Goal: Information Seeking & Learning: Learn about a topic

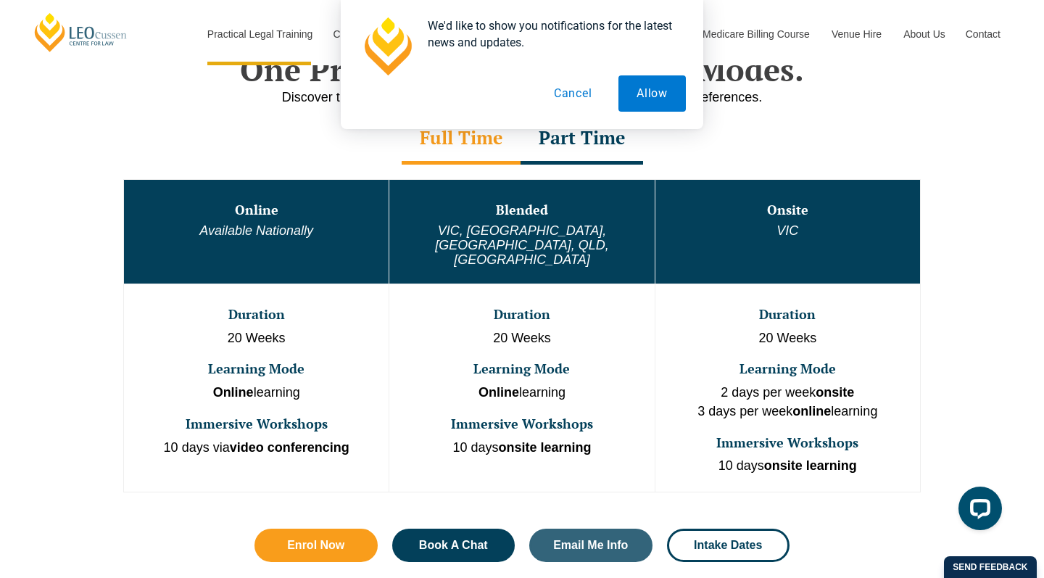
scroll to position [730, 0]
click at [569, 95] on button "Cancel" at bounding box center [573, 93] width 75 height 36
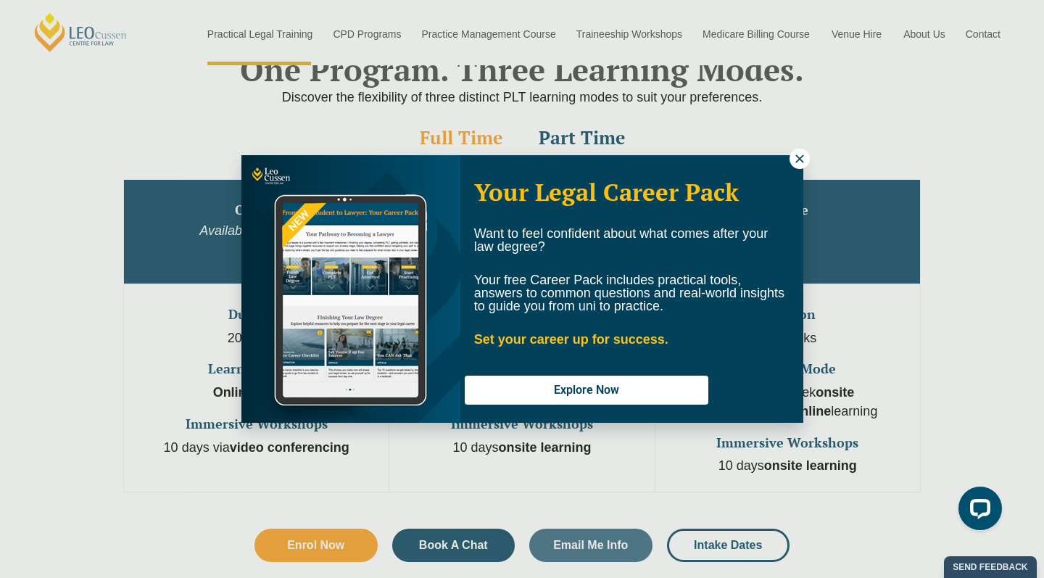
click at [801, 156] on icon at bounding box center [800, 158] width 8 height 8
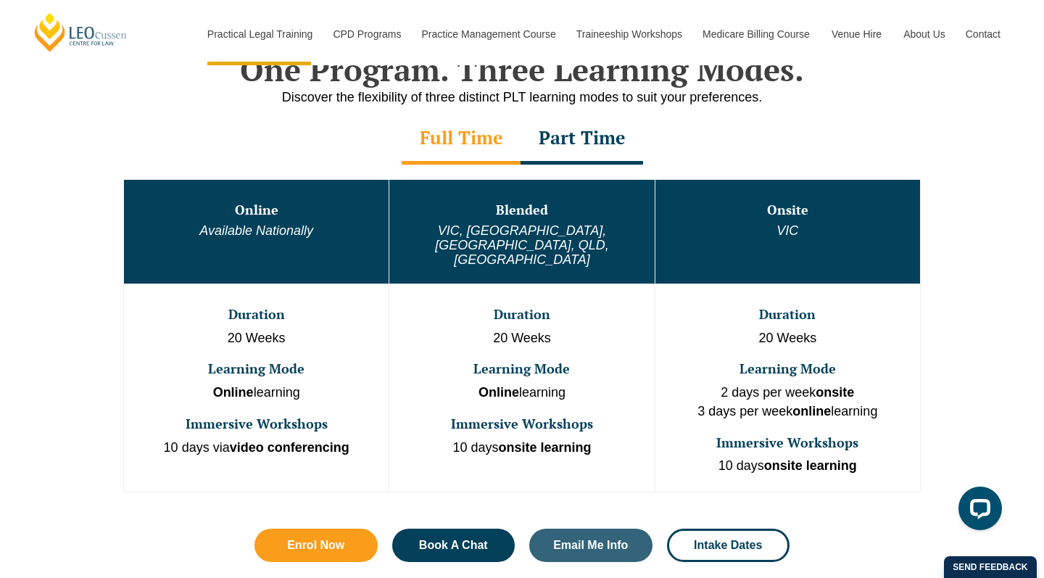
click at [286, 329] on p "20 Weeks" at bounding box center [256, 338] width 262 height 19
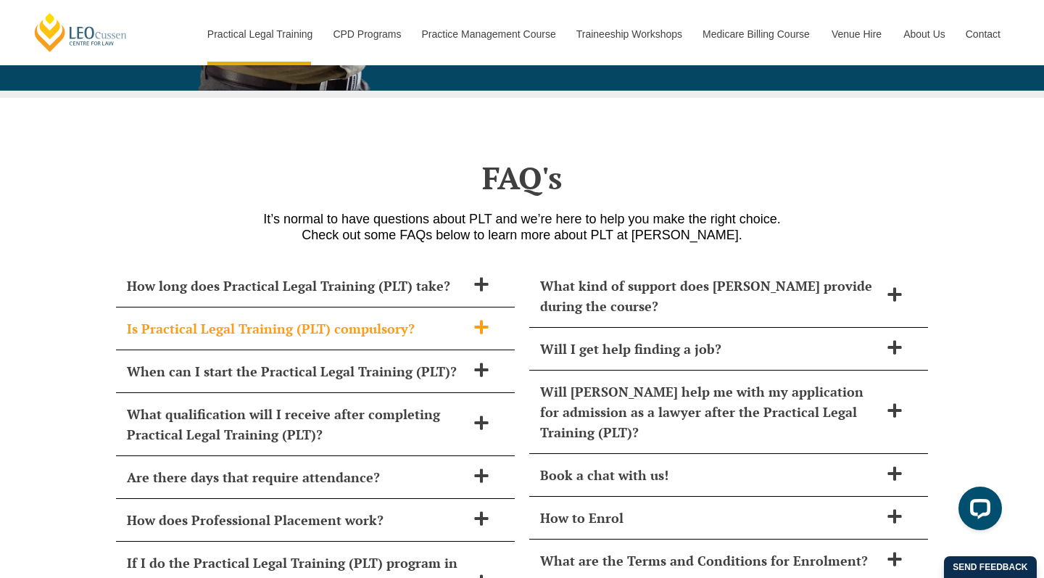
scroll to position [5796, 0]
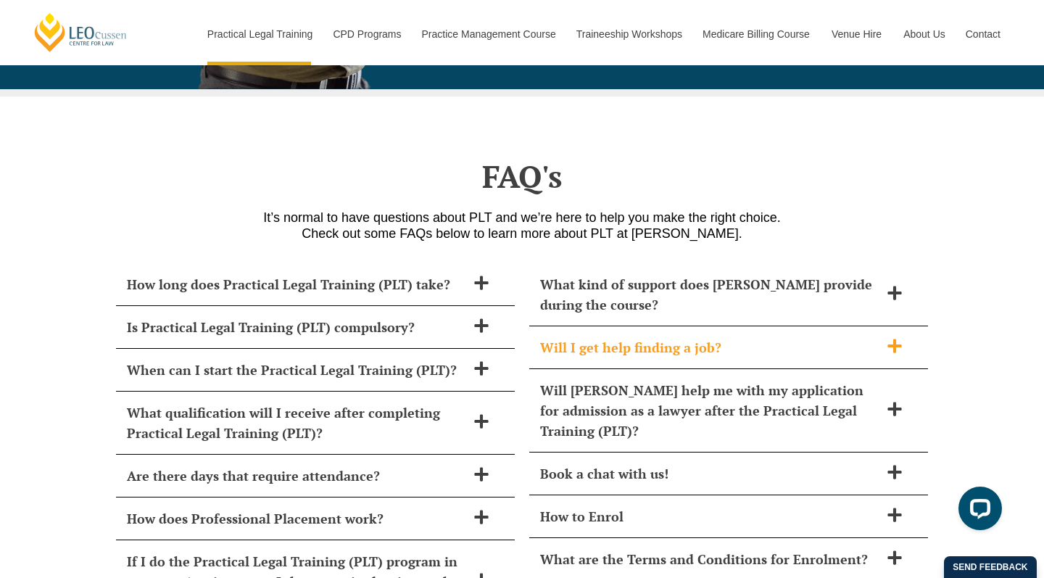
click at [532, 326] on div "Will I get help finding a job?" at bounding box center [728, 347] width 399 height 43
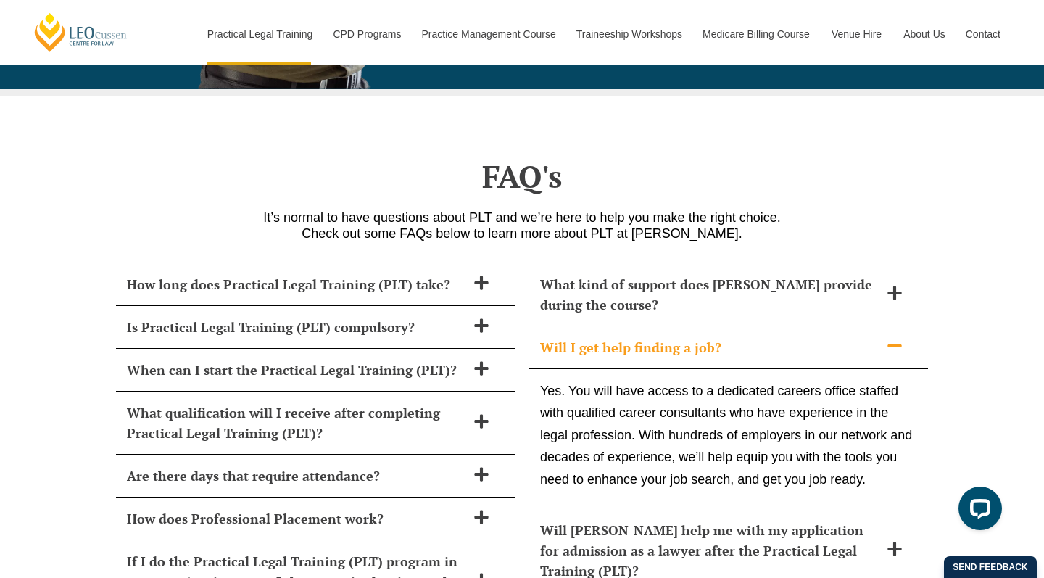
click at [545, 337] on h2 "Will I get help finding a job?" at bounding box center [709, 347] width 339 height 20
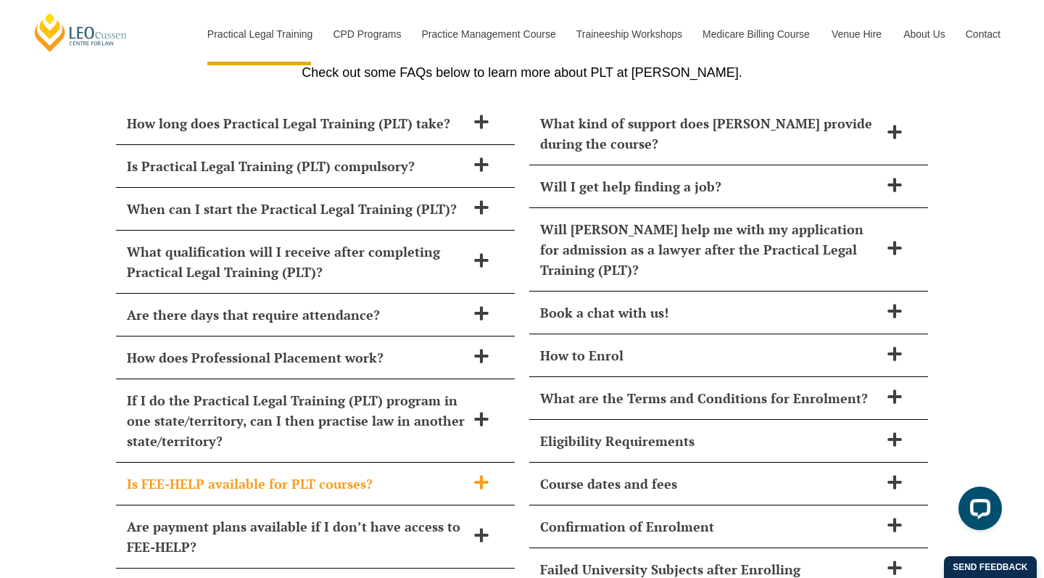
click at [415, 474] on h2 "Is FEE-HELP available for PLT courses?" at bounding box center [296, 484] width 339 height 20
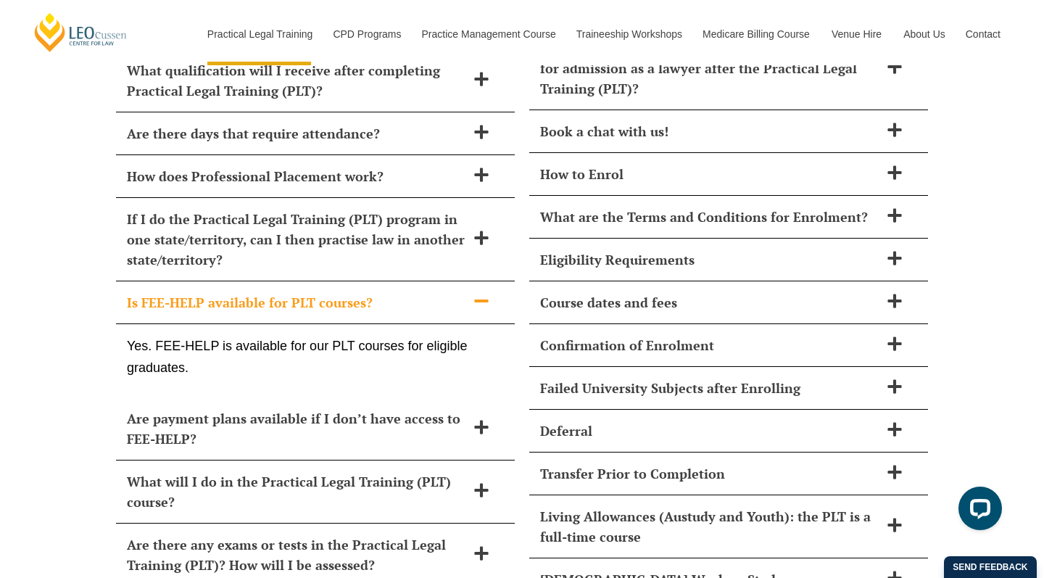
scroll to position [6147, 0]
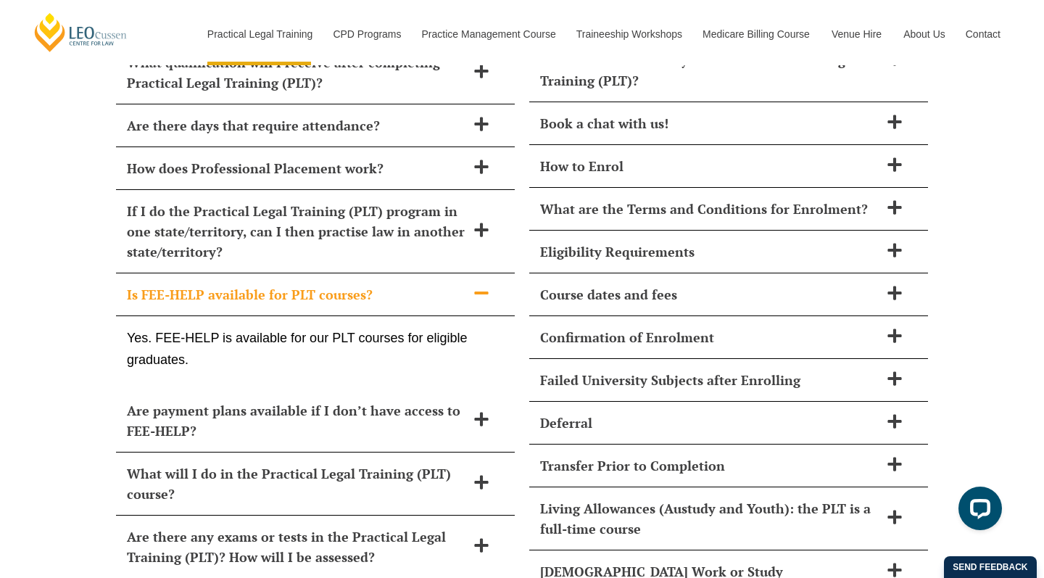
click at [399, 400] on h2 "Are payment plans available if I don’t have access to FEE-HELP?" at bounding box center [296, 420] width 339 height 41
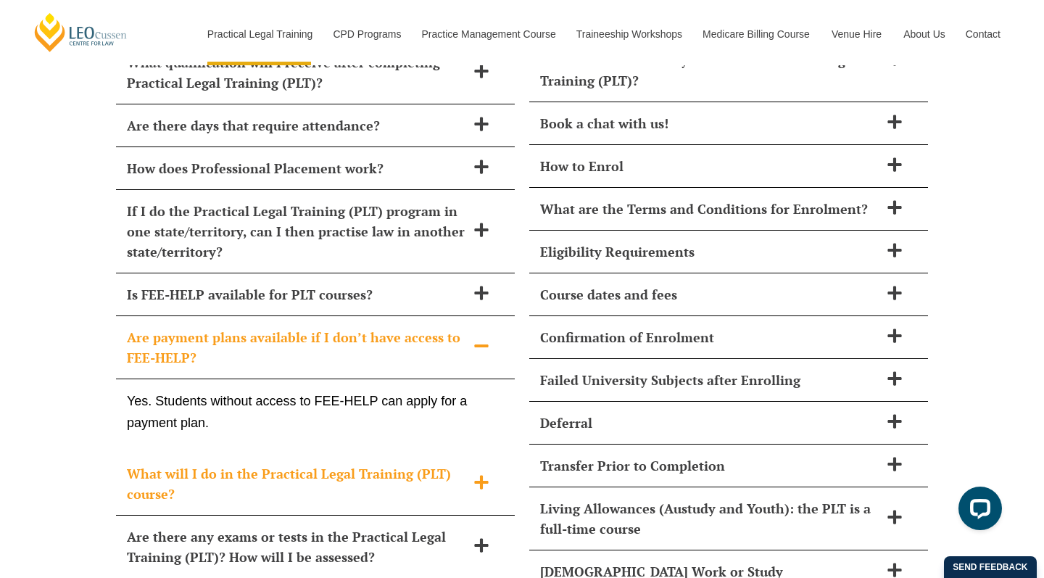
click at [403, 463] on h2 "What will I do in the Practical Legal Training (PLT) course?" at bounding box center [296, 483] width 339 height 41
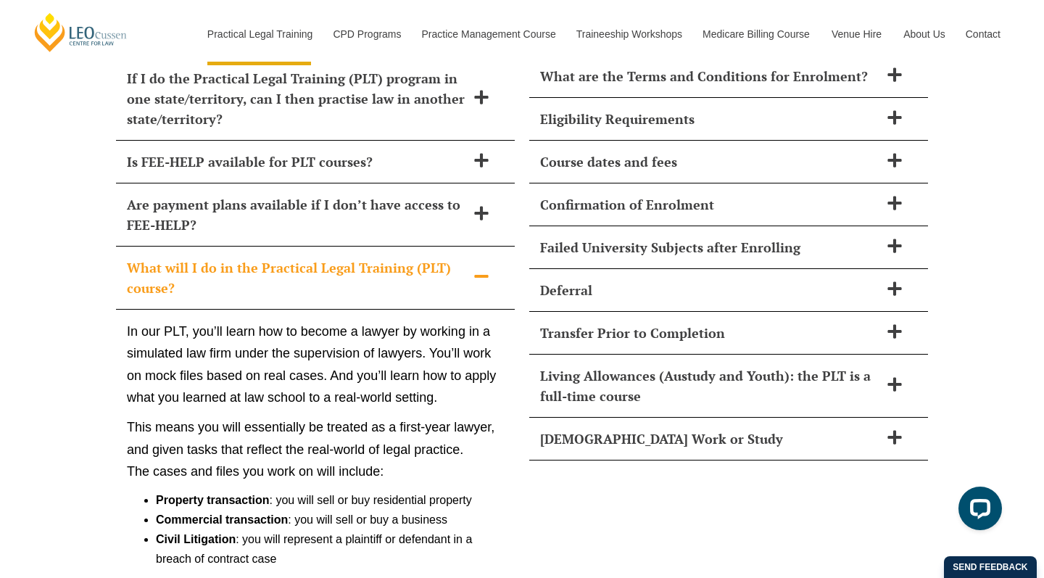
scroll to position [6253, 0]
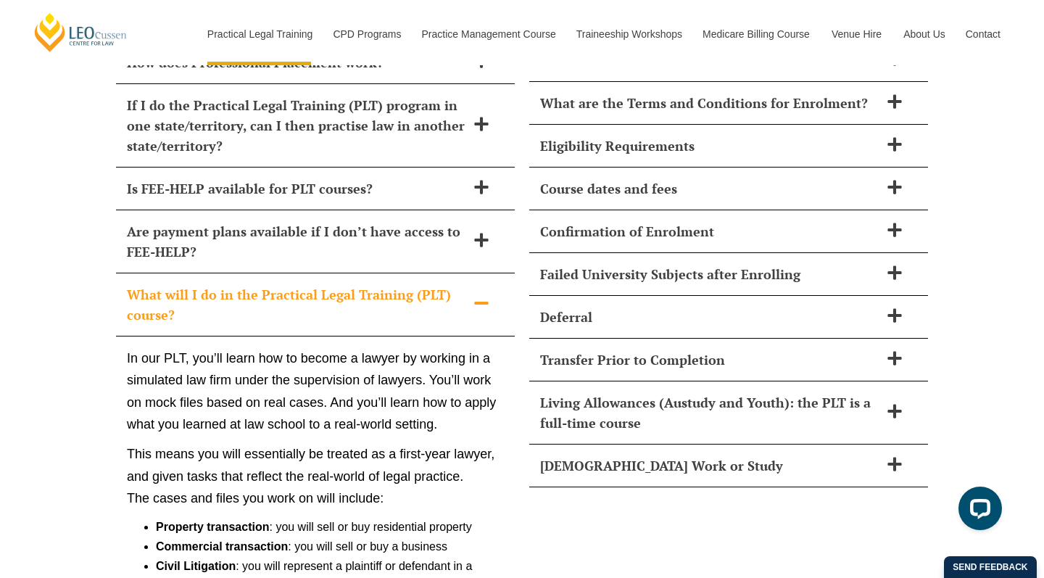
click at [427, 284] on h2 "What will I do in the Practical Legal Training (PLT) course?" at bounding box center [296, 304] width 339 height 41
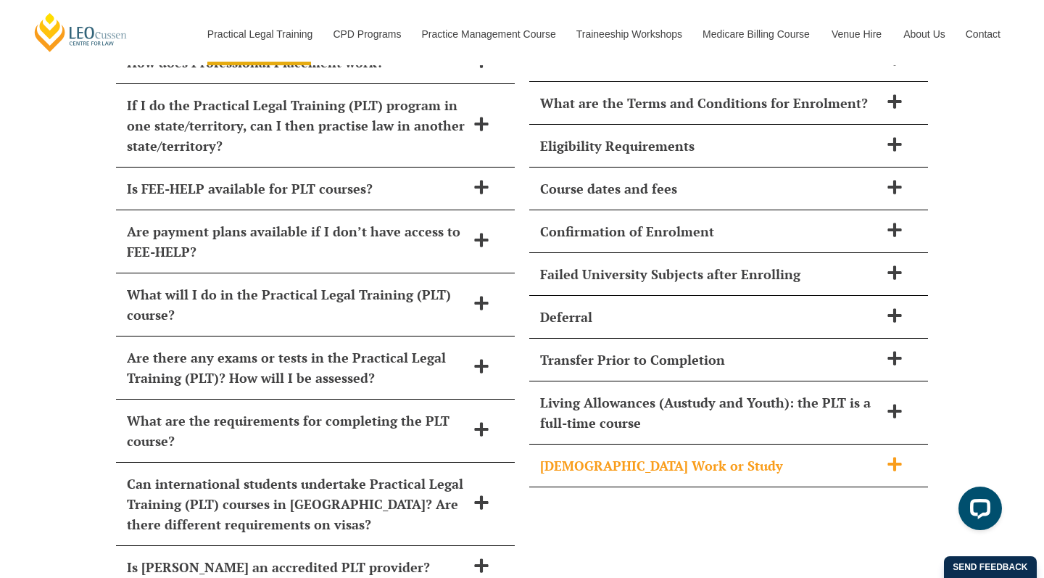
click at [582, 445] on div "Part-Time Work or Study" at bounding box center [728, 466] width 399 height 43
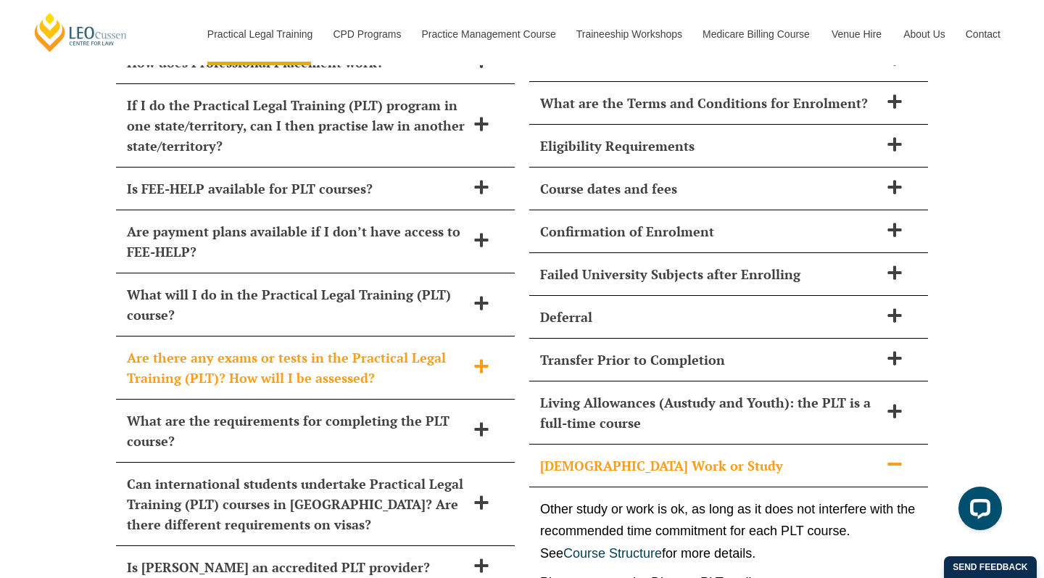
click at [392, 347] on h2 "Are there any exams or tests in the Practical Legal Training (PLT)? How will I …" at bounding box center [296, 367] width 339 height 41
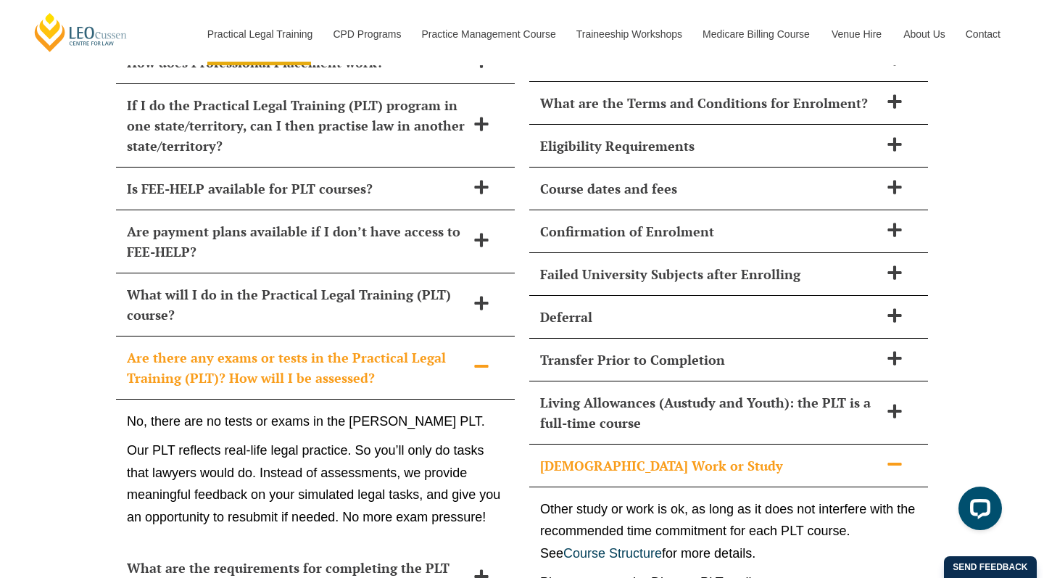
click at [391, 347] on h2 "Are there any exams or tests in the Practical Legal Training (PLT)? How will I …" at bounding box center [296, 367] width 339 height 41
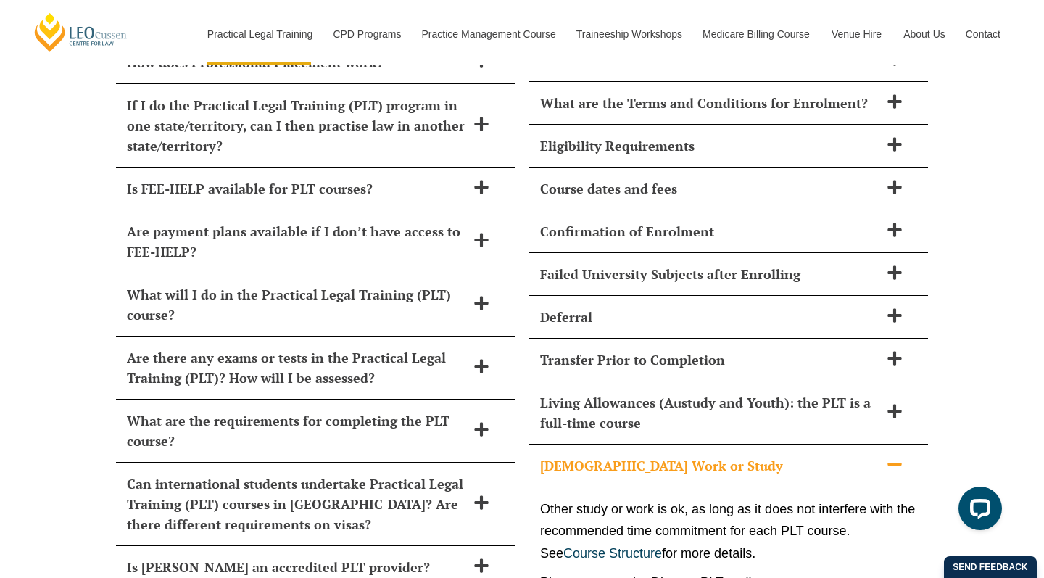
click at [584, 455] on h2 "Part-Time Work or Study" at bounding box center [709, 465] width 339 height 20
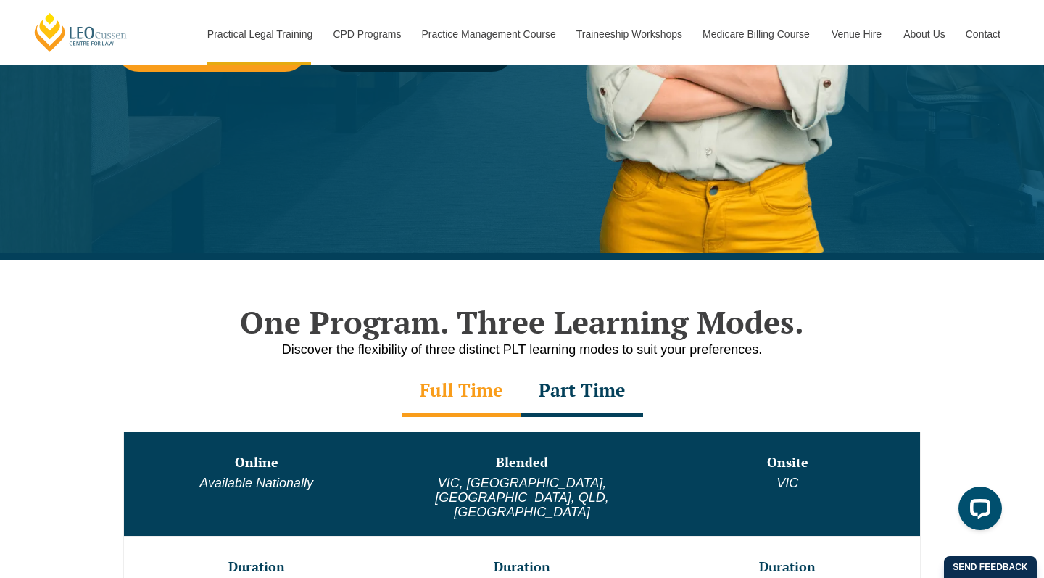
scroll to position [337, 0]
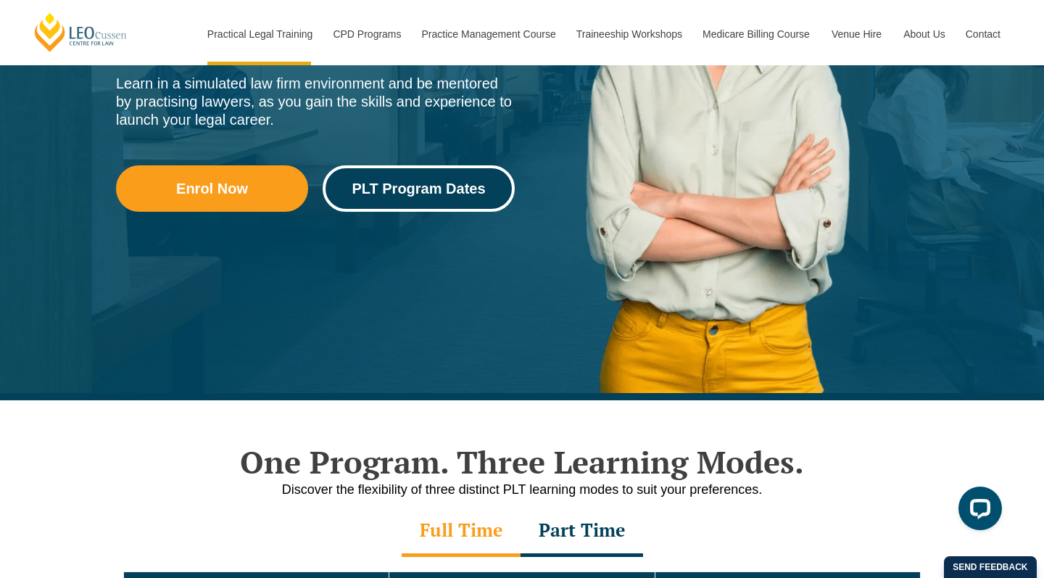
click at [445, 207] on link "PLT Program Dates" at bounding box center [419, 188] width 192 height 46
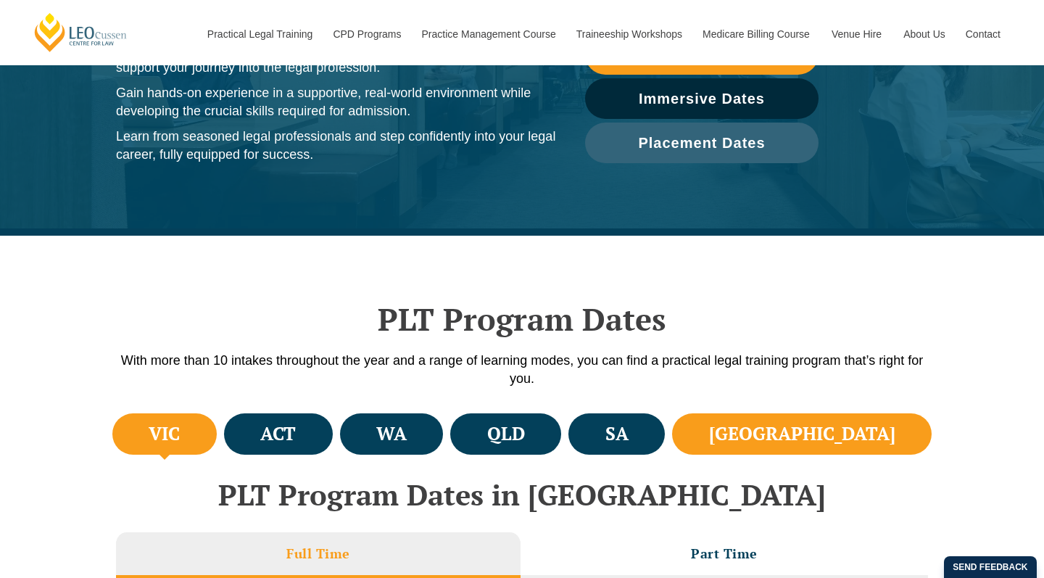
click at [833, 432] on li "NSW" at bounding box center [802, 433] width 260 height 41
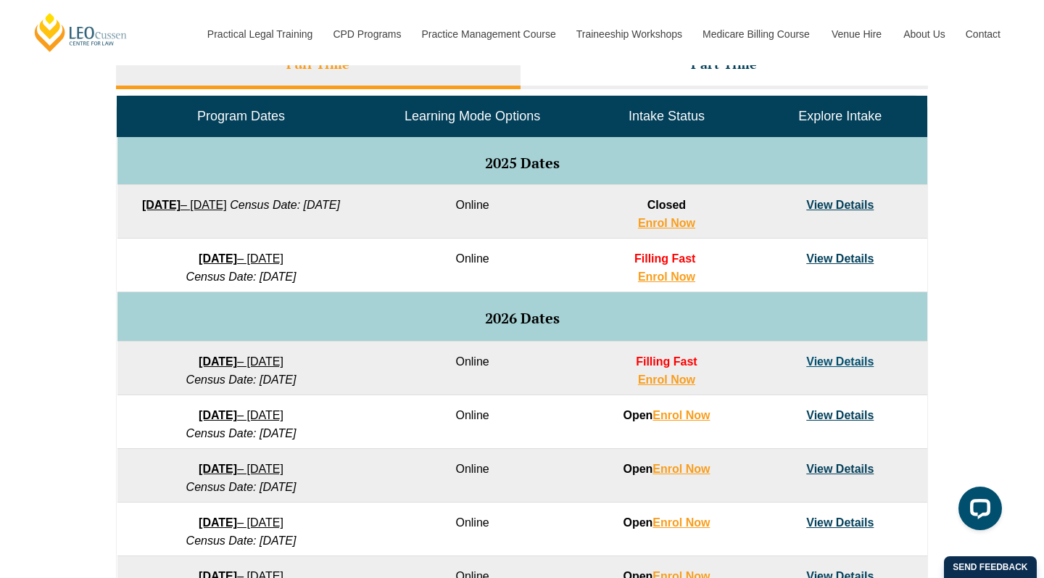
scroll to position [691, 0]
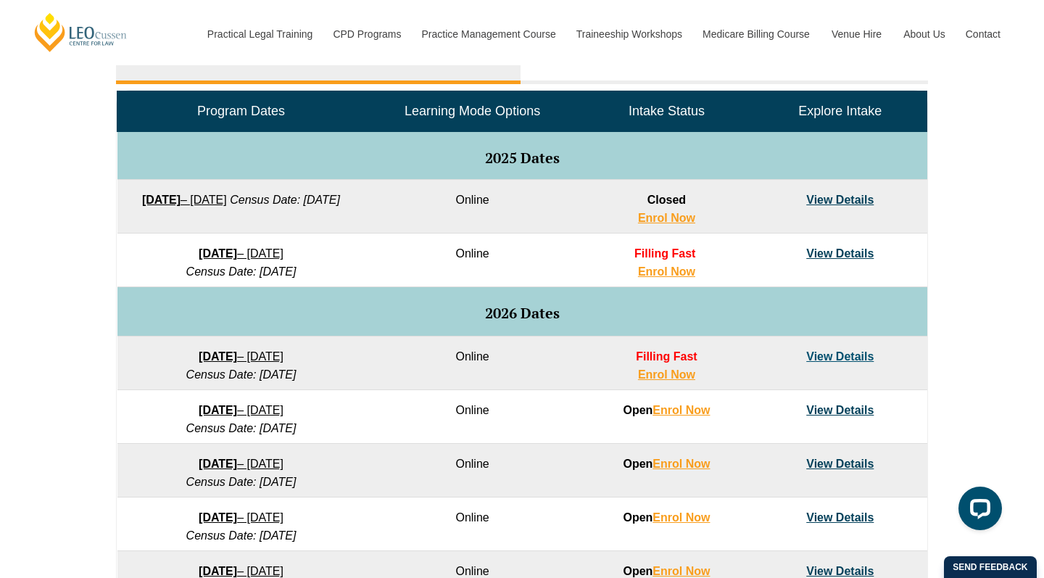
click at [842, 358] on link "View Details" at bounding box center [839, 356] width 67 height 12
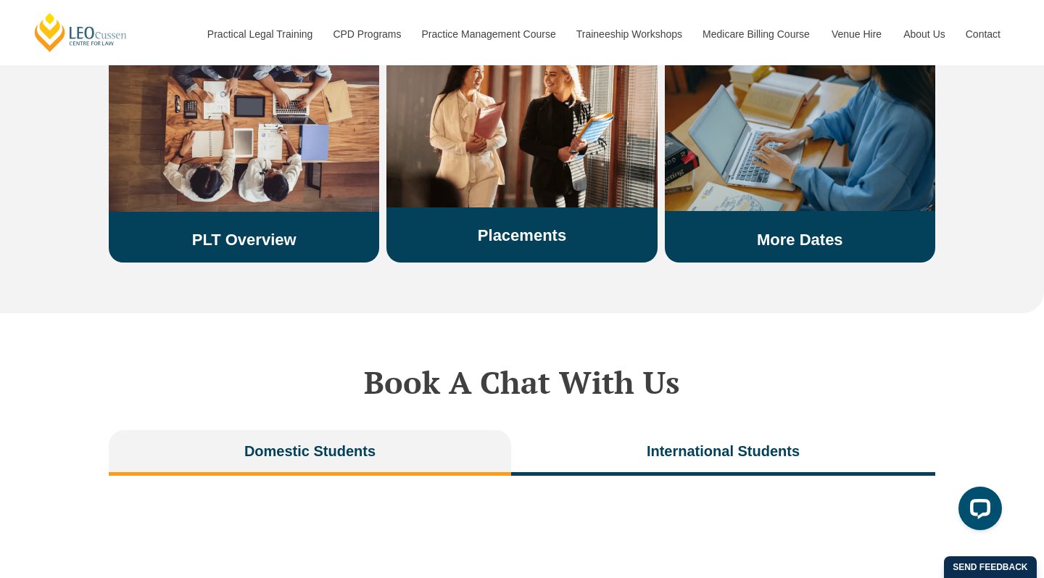
scroll to position [2656, 0]
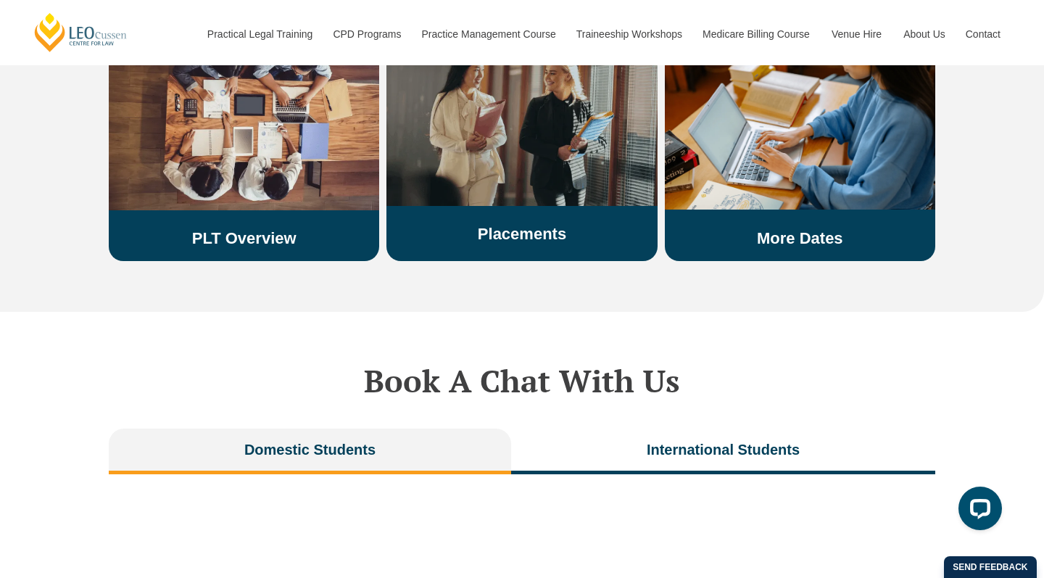
click at [591, 160] on img at bounding box center [522, 118] width 270 height 176
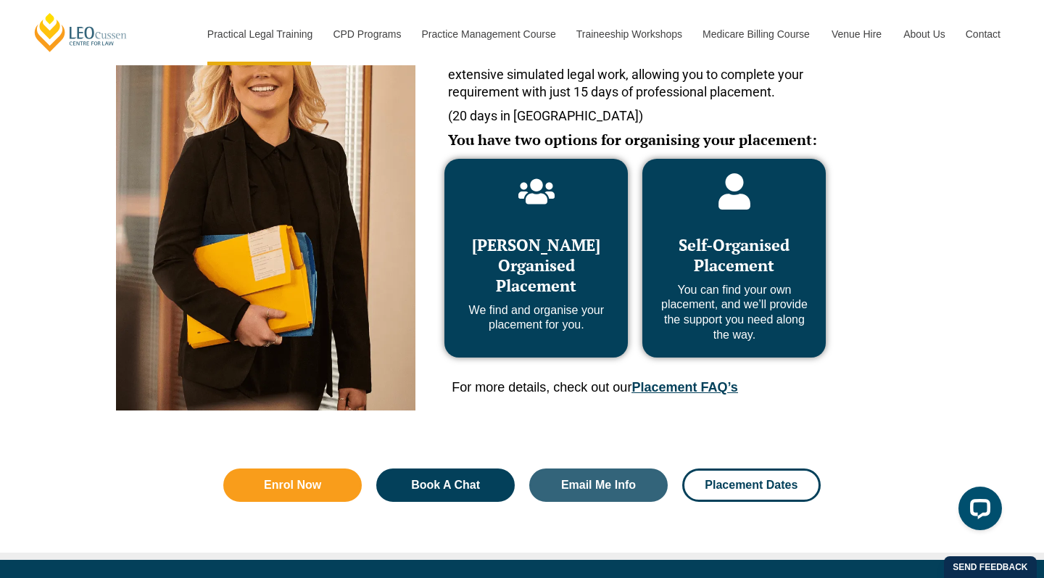
scroll to position [723, 0]
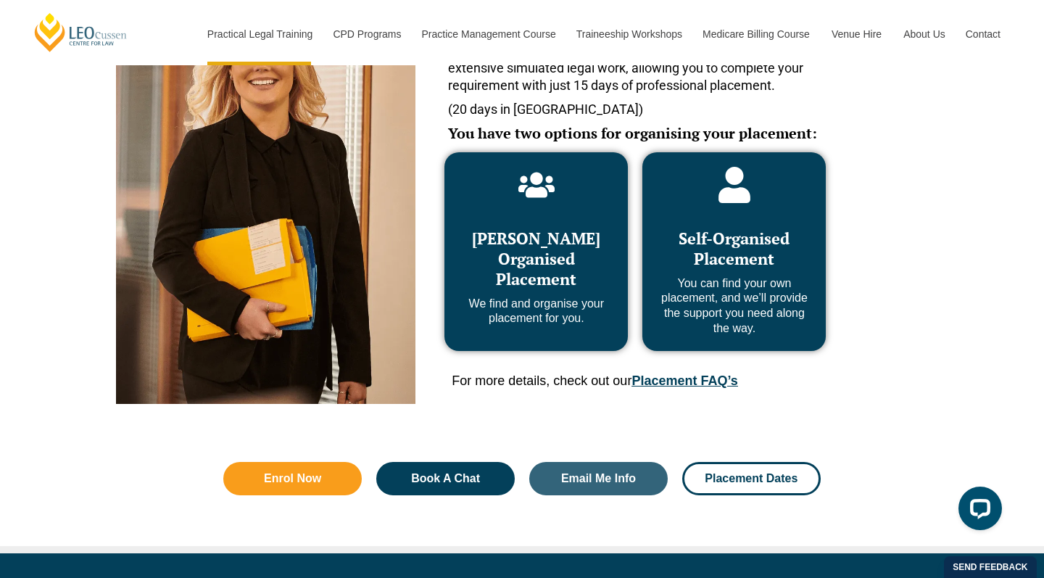
click at [602, 265] on h3 "[PERSON_NAME] Organised Placement" at bounding box center [536, 258] width 154 height 61
click at [574, 260] on span "[PERSON_NAME] Organised Placement" at bounding box center [536, 259] width 128 height 62
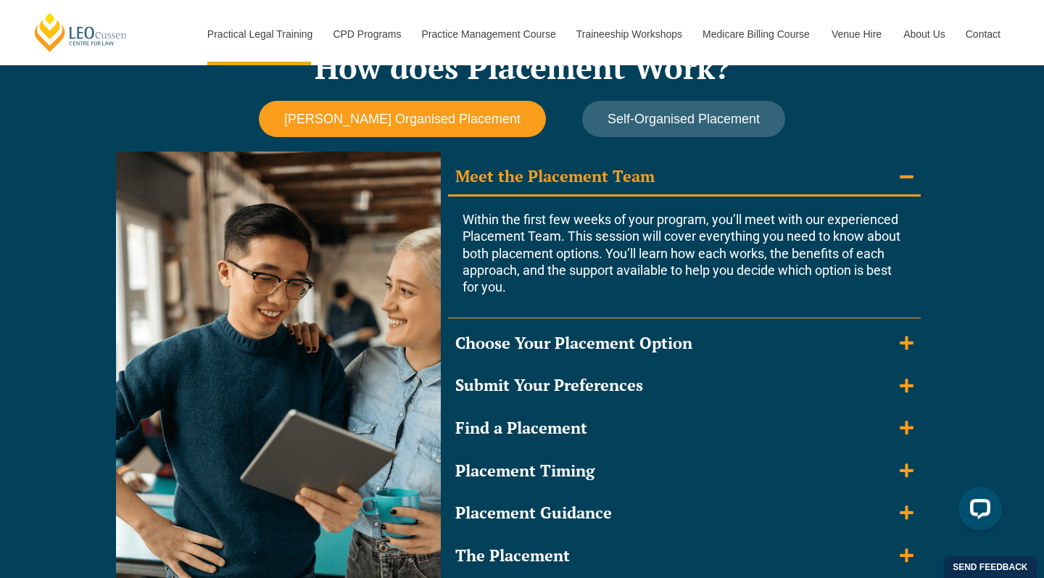
scroll to position [1274, 0]
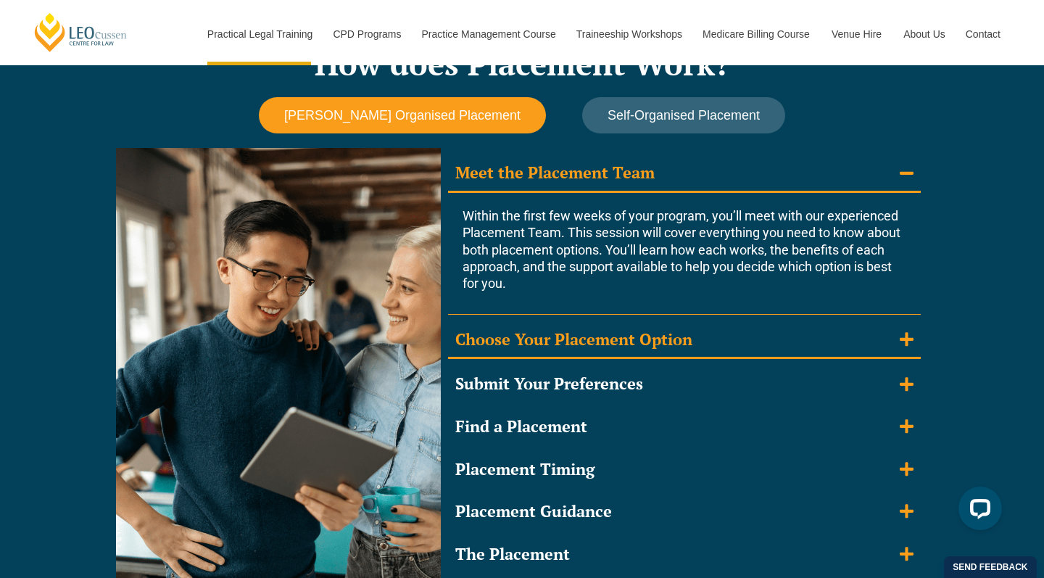
click at [904, 334] on icon "Accordion. Open links with Enter or Space, close with Escape, and navigate with…" at bounding box center [907, 339] width 14 height 14
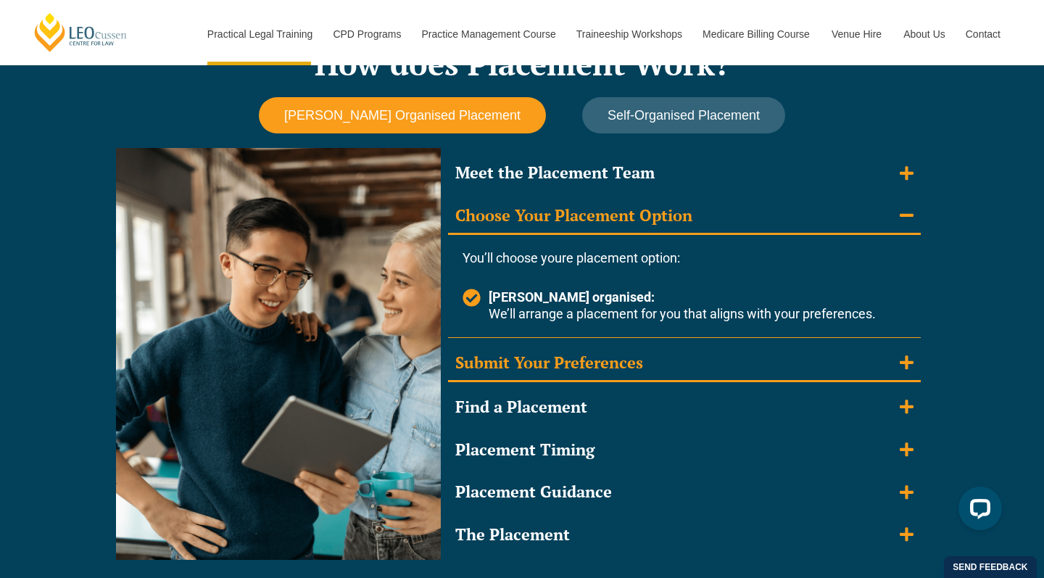
click at [833, 355] on summary "Submit Your Preferences" at bounding box center [684, 364] width 473 height 38
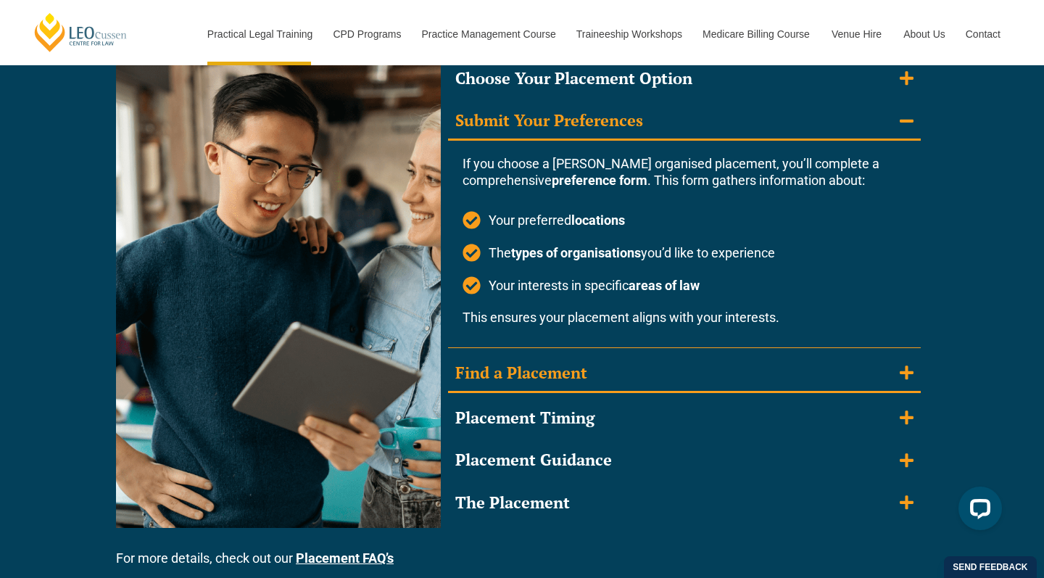
scroll to position [1412, 0]
click at [819, 367] on summary "Find a Placement" at bounding box center [684, 374] width 473 height 38
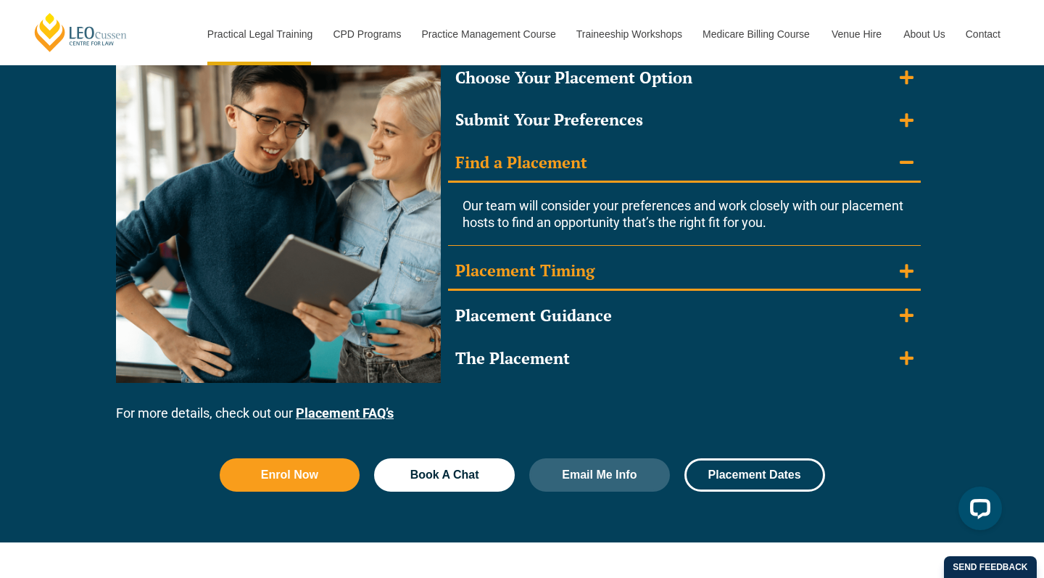
click at [780, 265] on summary "Placement Timing" at bounding box center [684, 272] width 473 height 38
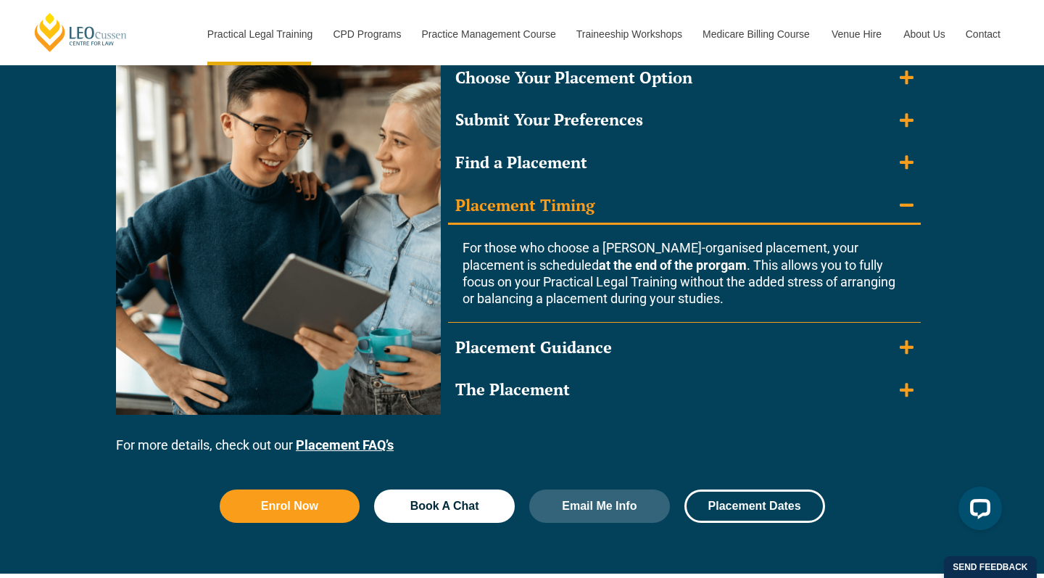
click at [777, 202] on summary "Placement Timing" at bounding box center [684, 207] width 473 height 38
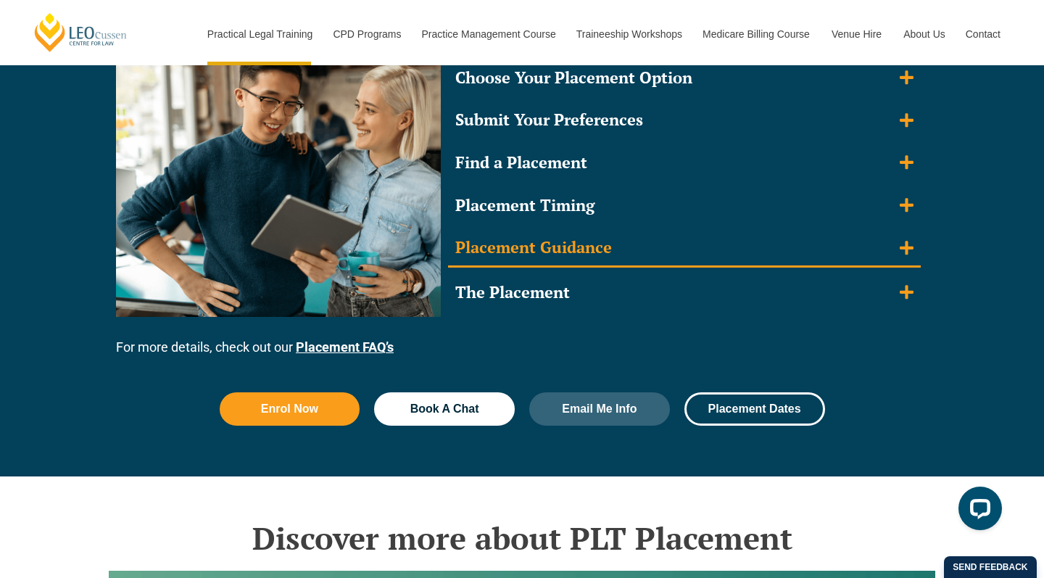
click at [736, 249] on summary "Placement Guidance" at bounding box center [684, 249] width 473 height 38
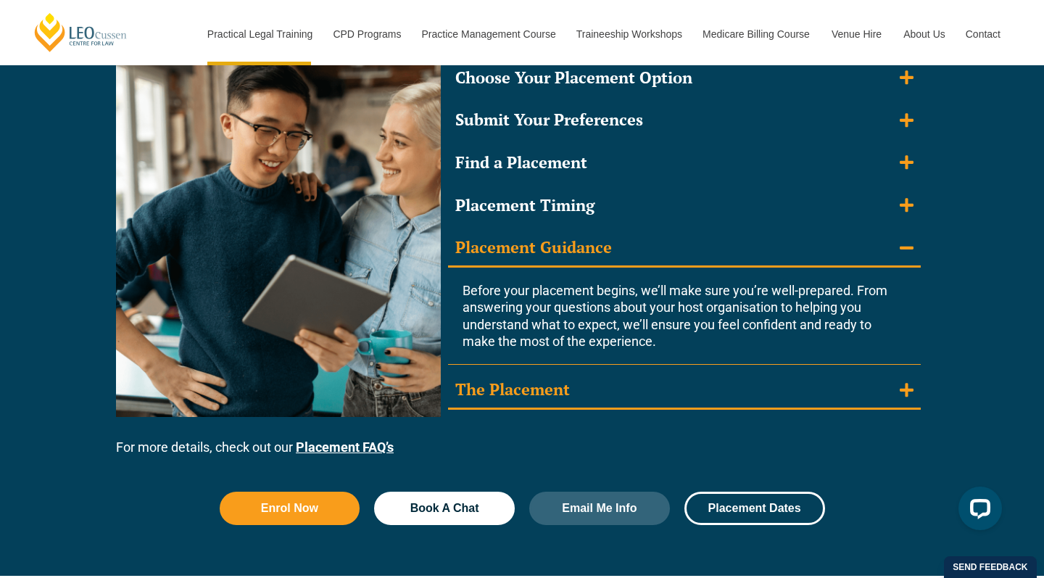
click at [697, 381] on summary "The Placement" at bounding box center [684, 391] width 473 height 38
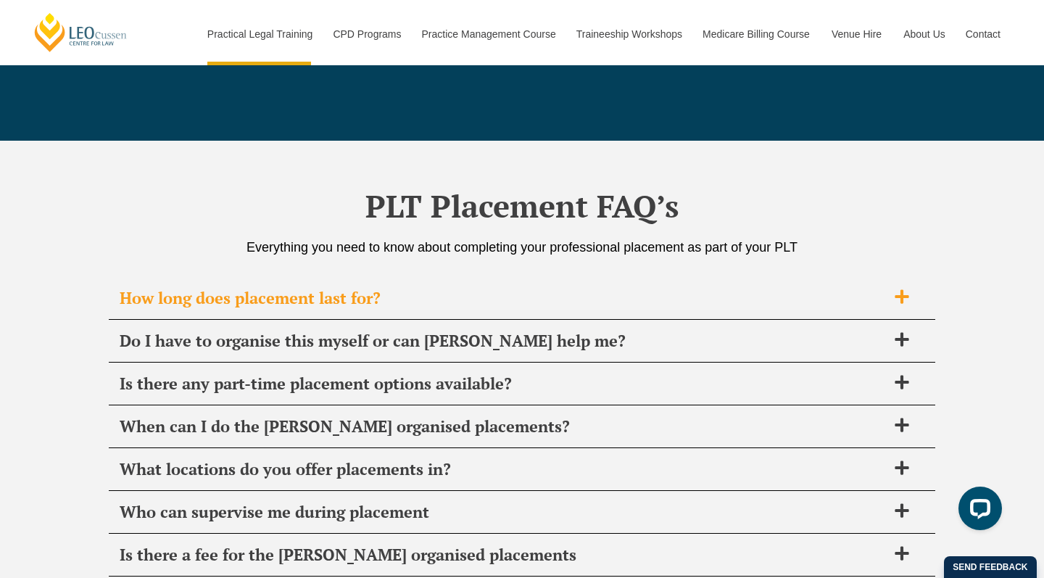
scroll to position [5182, 0]
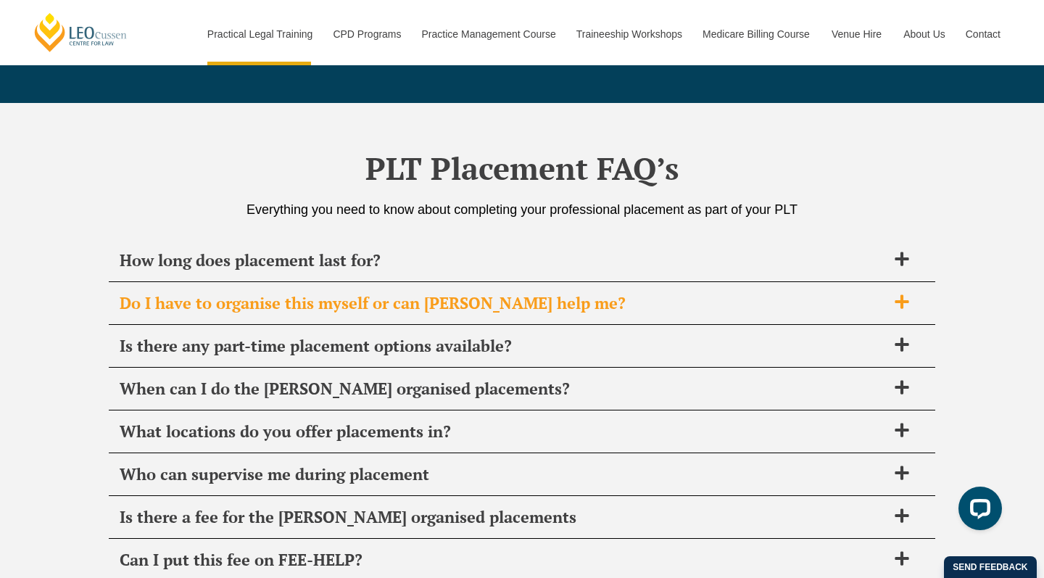
click at [634, 282] on div "Do I have to organise this myself or can Leo Cussen help me?" at bounding box center [522, 303] width 827 height 43
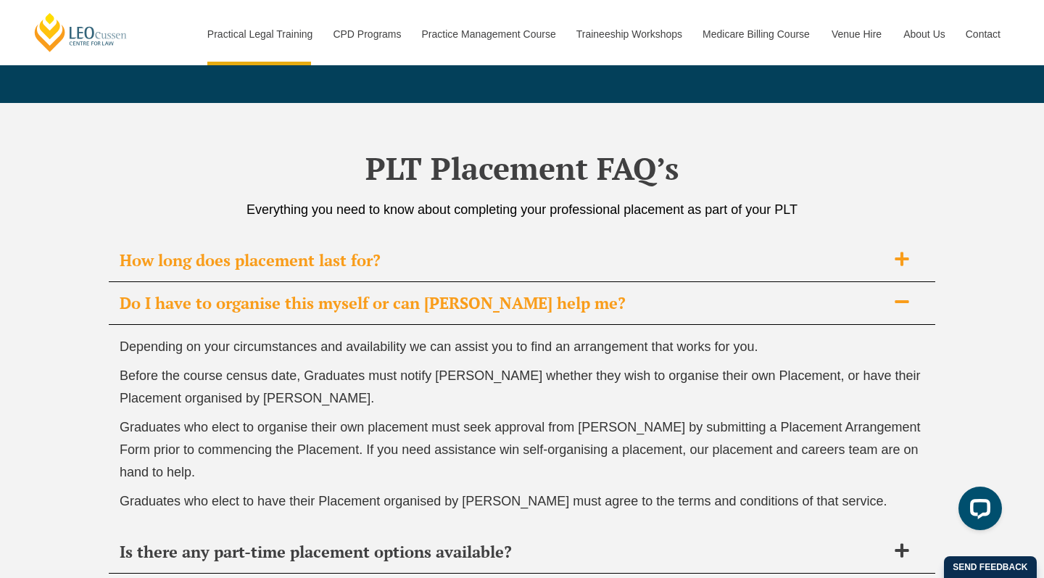
click at [635, 250] on span "How long does placement last for?" at bounding box center [503, 260] width 767 height 20
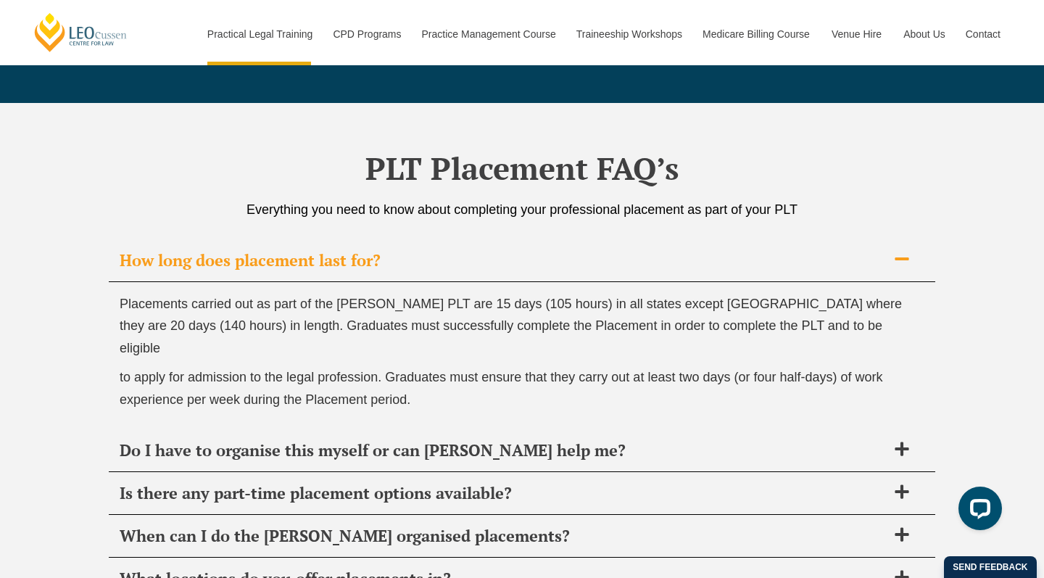
click at [635, 250] on span "How long does placement last for?" at bounding box center [503, 260] width 767 height 20
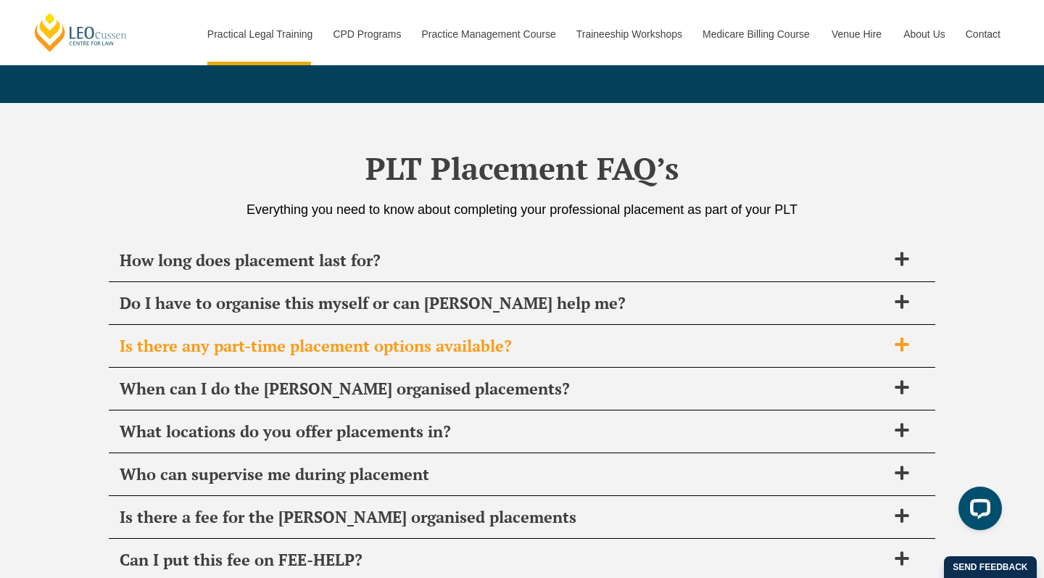
click at [615, 325] on div "Is there any part-time placement options available?" at bounding box center [522, 346] width 827 height 43
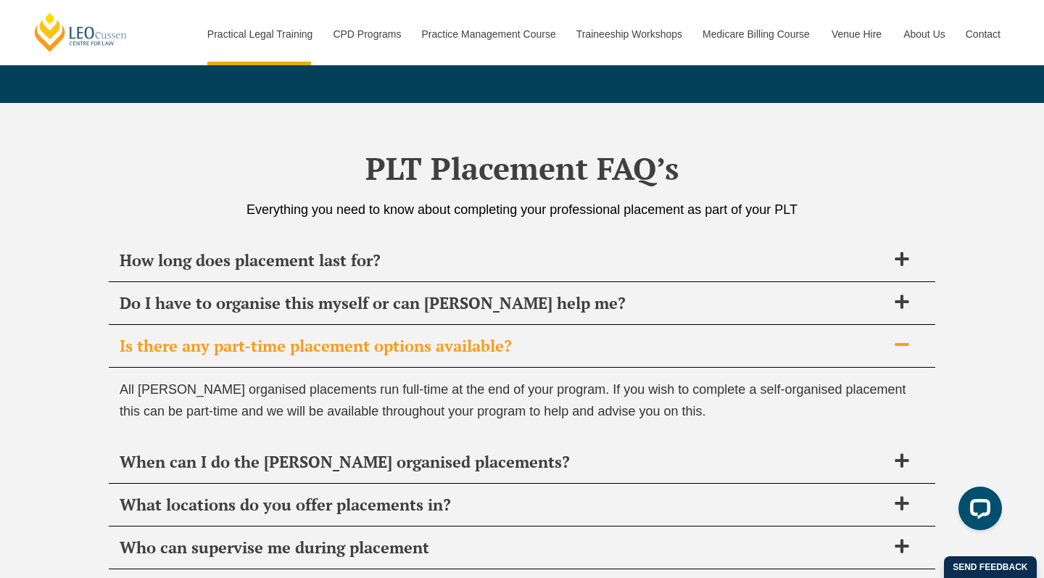
click at [615, 325] on div "Is there any part-time placement options available?" at bounding box center [522, 346] width 827 height 43
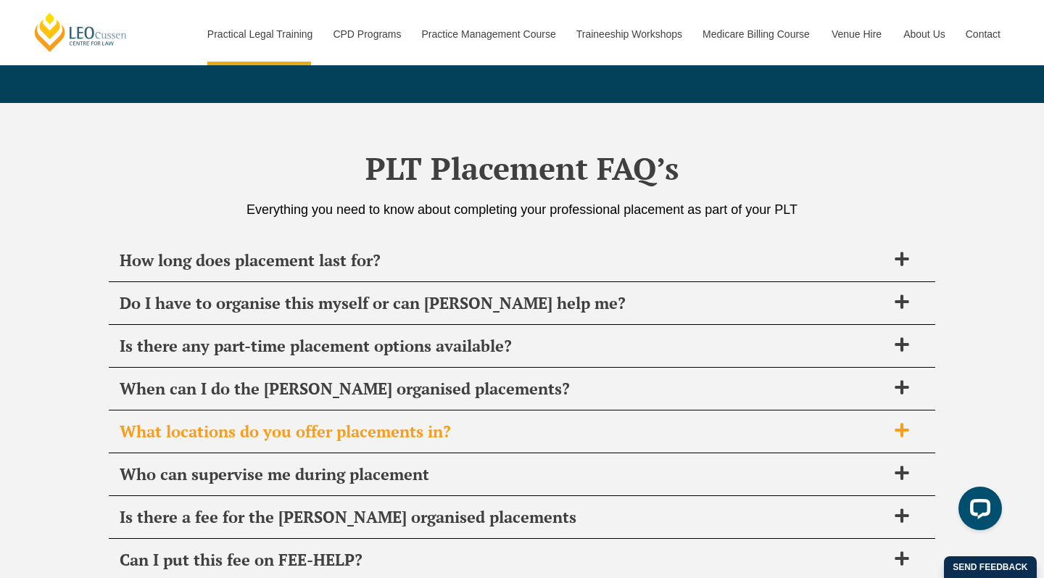
click at [584, 421] on span "What locations do you offer placements in?" at bounding box center [503, 431] width 767 height 20
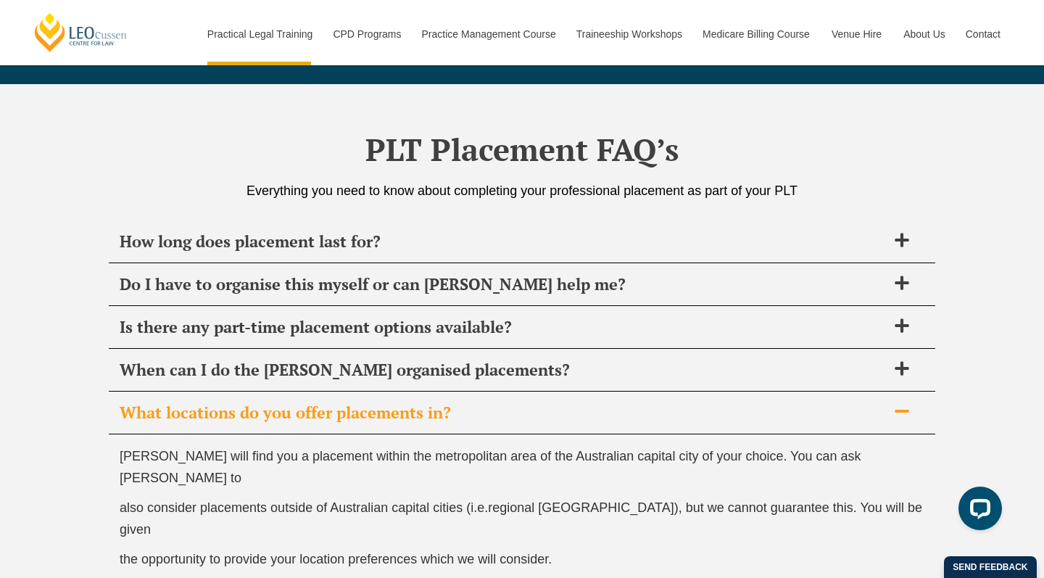
scroll to position [5203, 0]
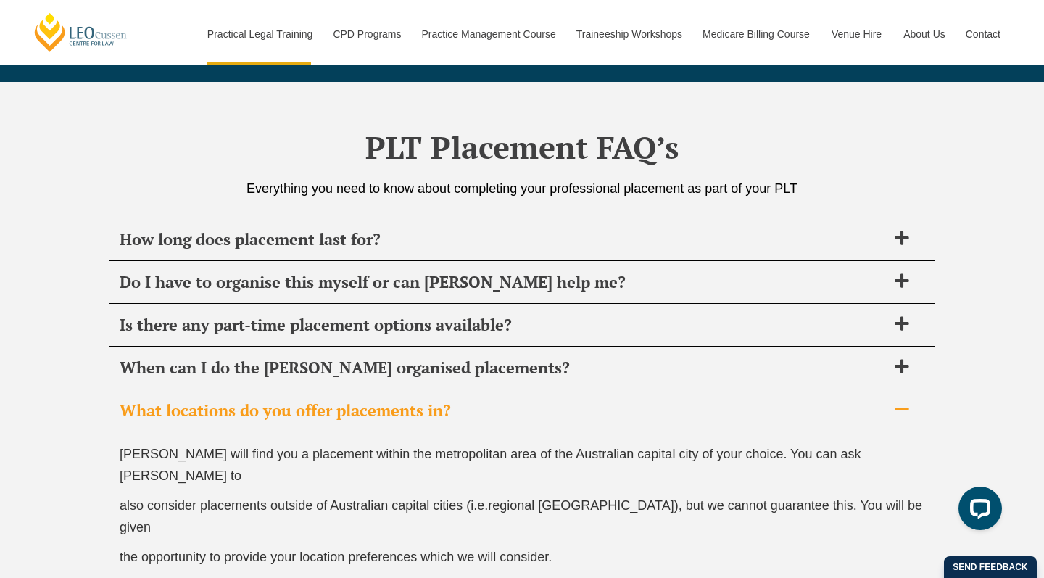
click at [589, 389] on div "What locations do you offer placements in?" at bounding box center [522, 410] width 827 height 43
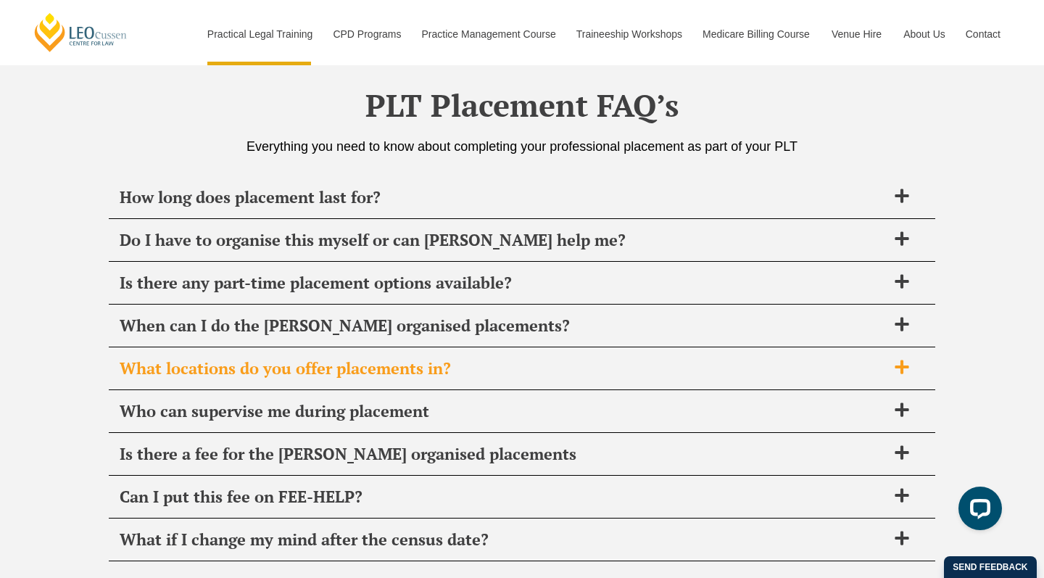
scroll to position [5252, 0]
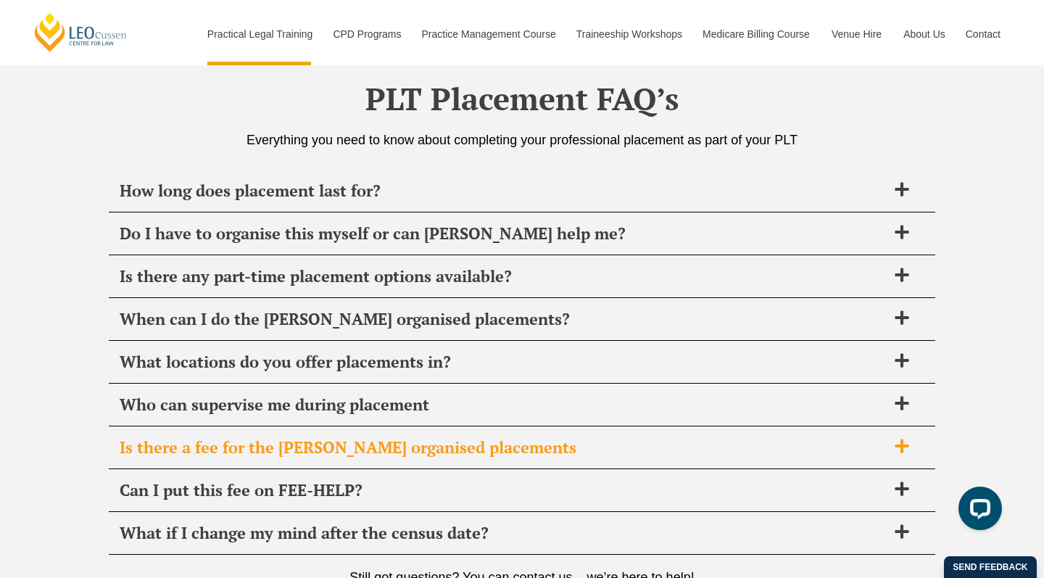
click at [587, 437] on span "Is there a fee for the Leo Cussen organised placements" at bounding box center [503, 447] width 767 height 20
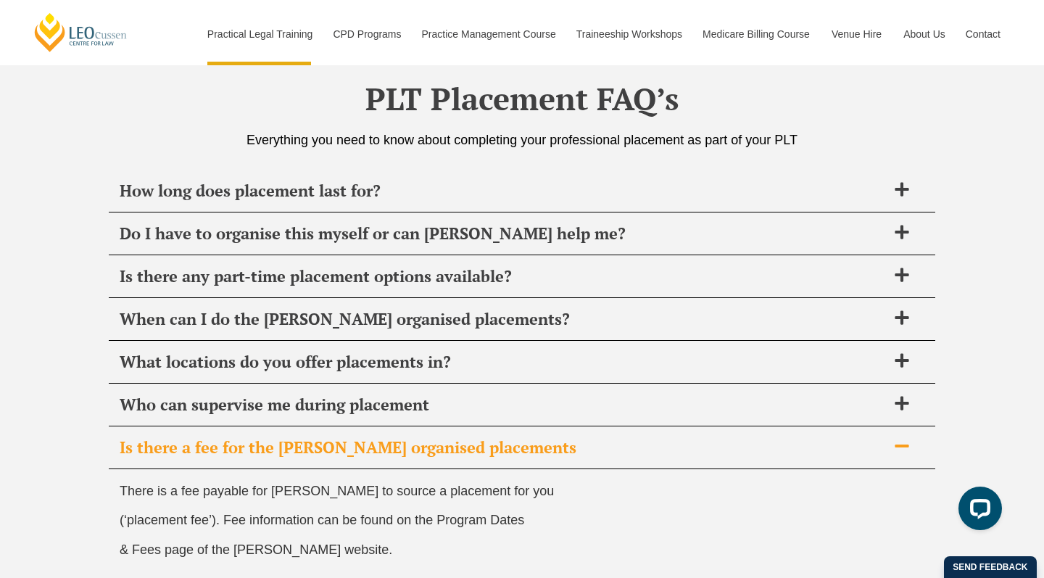
click at [587, 437] on span "Is there a fee for the Leo Cussen organised placements" at bounding box center [503, 447] width 767 height 20
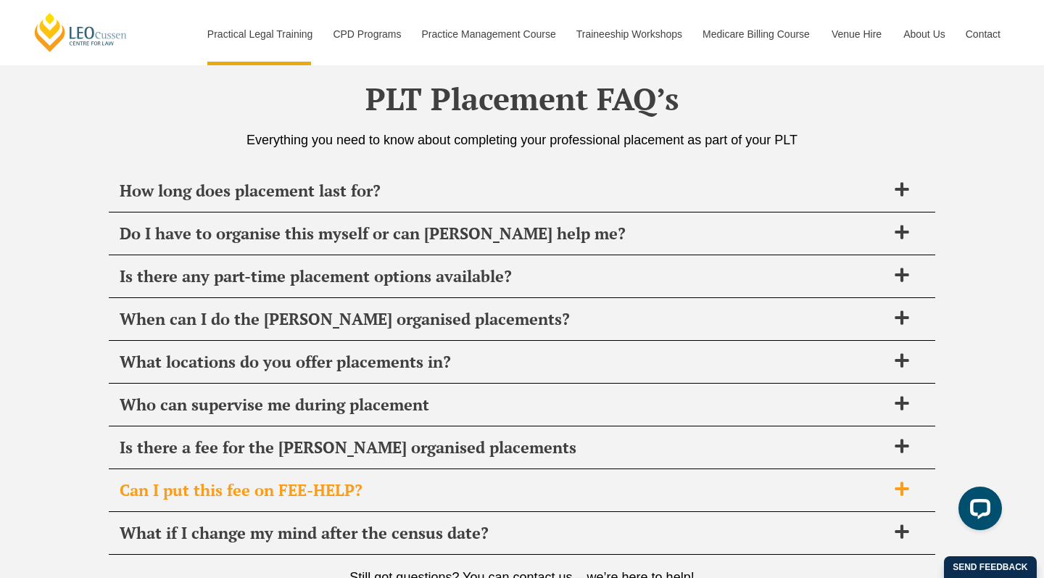
click at [572, 480] on span "Can I put this fee on FEE-HELP?" at bounding box center [503, 490] width 767 height 20
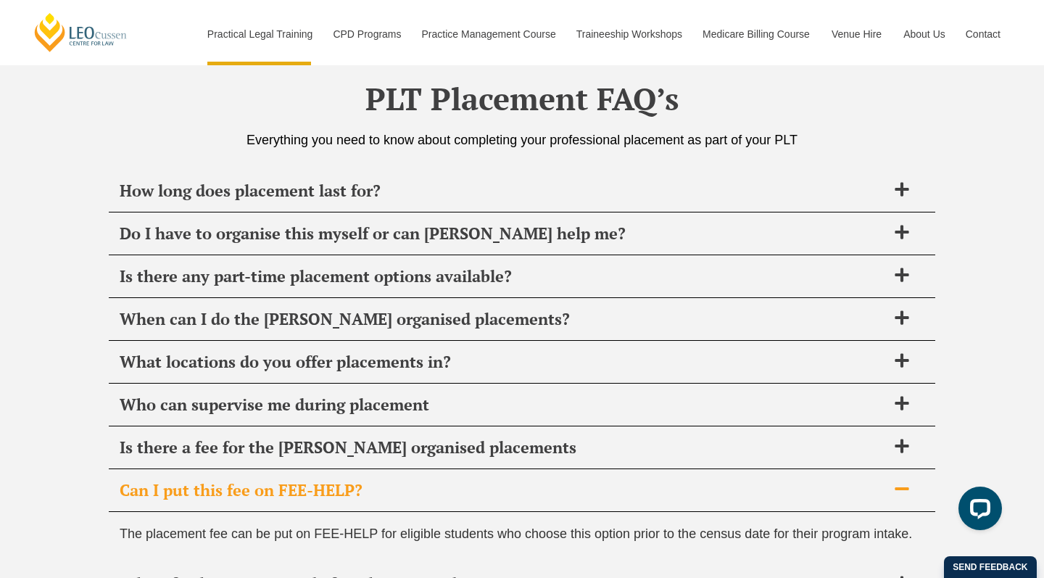
click at [575, 480] on span "Can I put this fee on FEE-HELP?" at bounding box center [503, 490] width 767 height 20
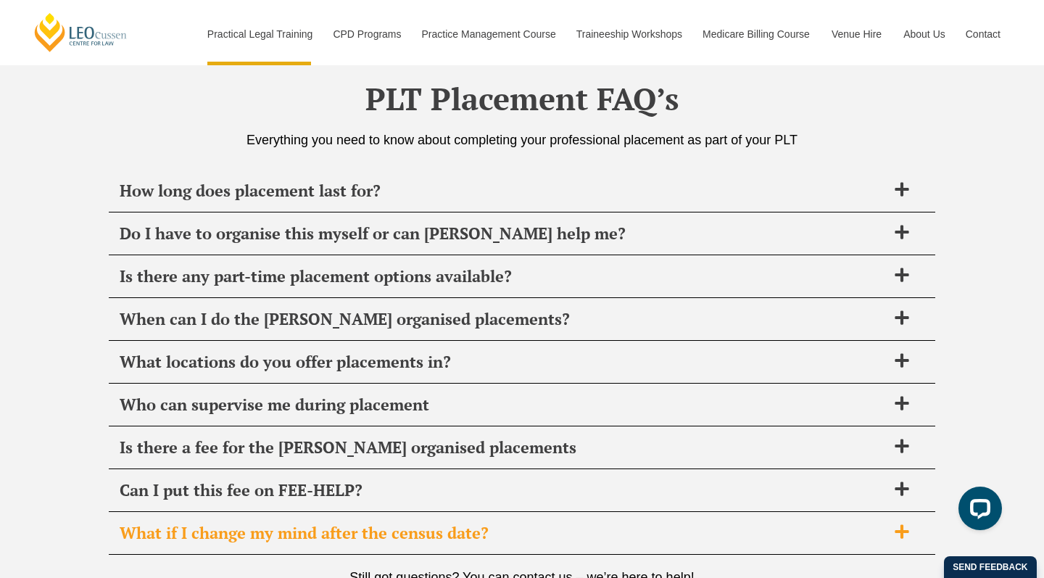
click at [569, 523] on span "What if I change my mind after the census date?" at bounding box center [503, 533] width 767 height 20
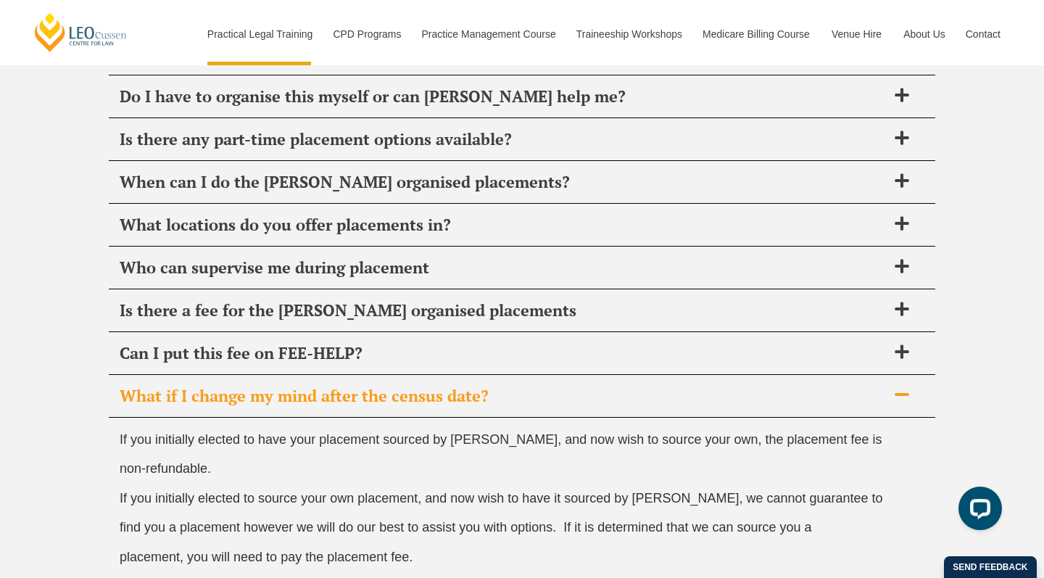
scroll to position [5385, 0]
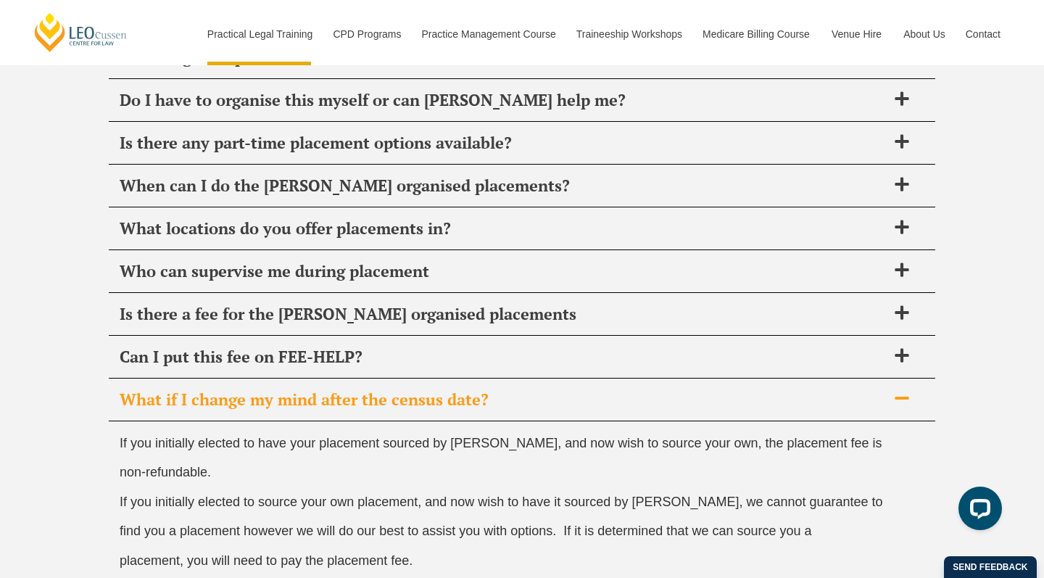
click at [574, 389] on span "What if I change my mind after the census date?" at bounding box center [503, 399] width 767 height 20
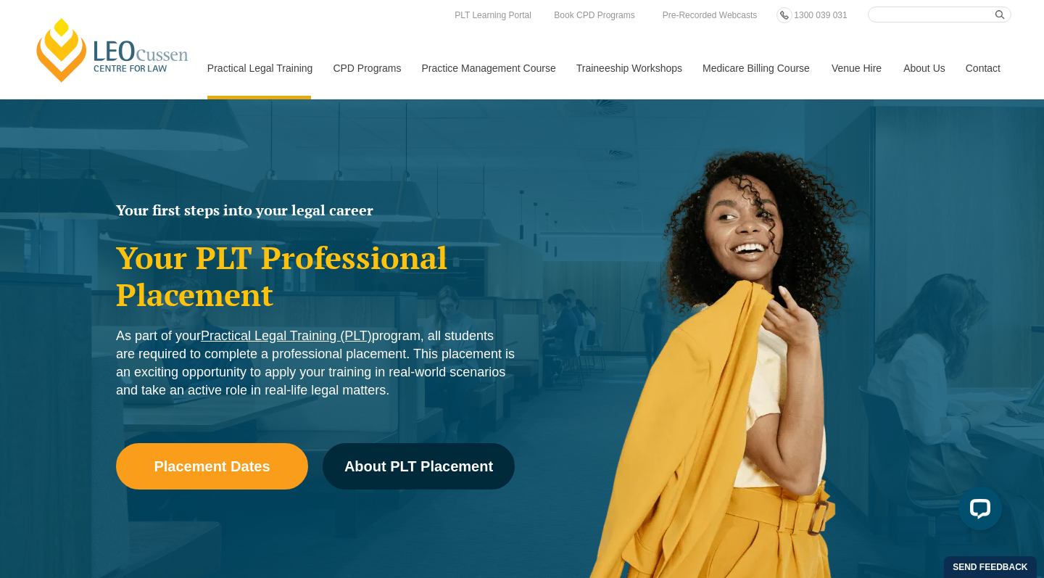
scroll to position [0, 0]
